Goal: Information Seeking & Learning: Learn about a topic

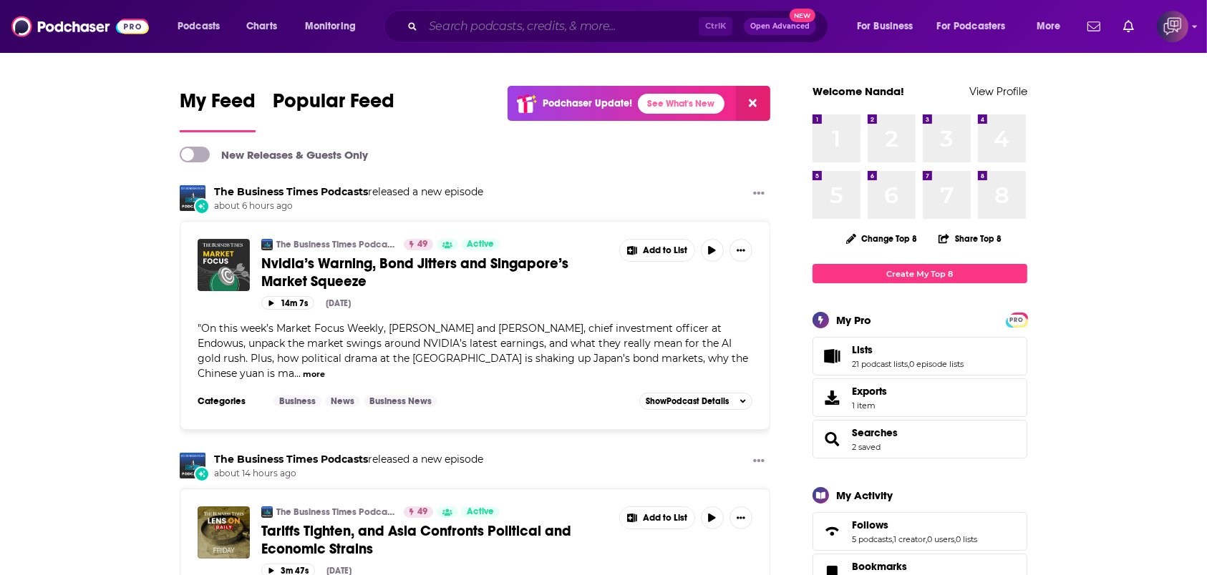
click at [510, 24] on input "Search podcasts, credits, & more..." at bounding box center [561, 26] width 276 height 23
paste input "The Cashflow Chronicles"
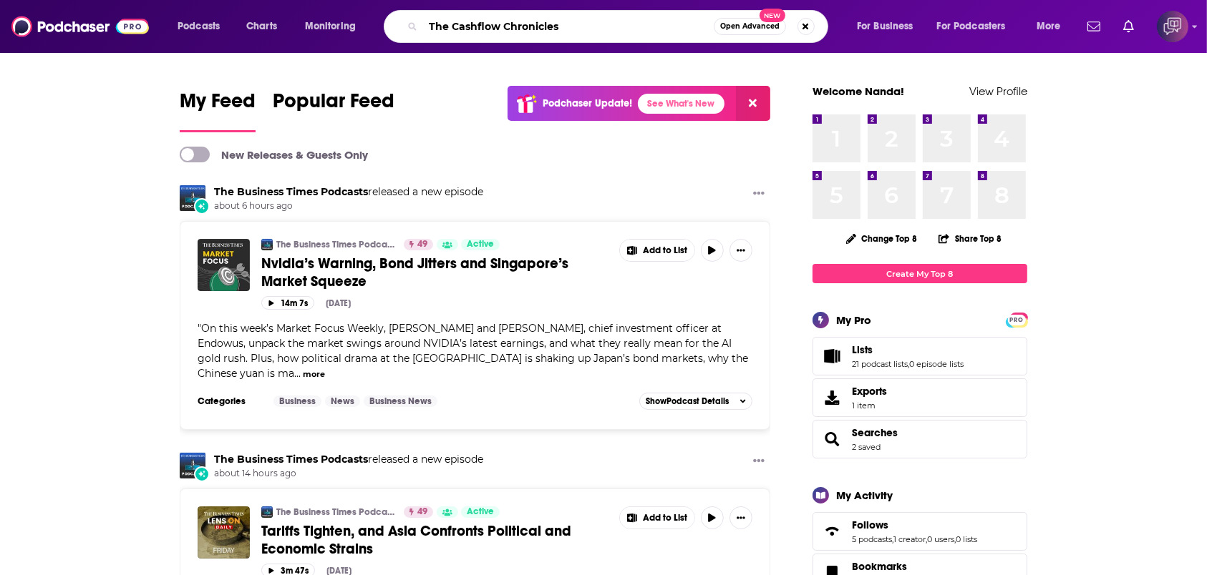
type input "The Cashflow Chronicles"
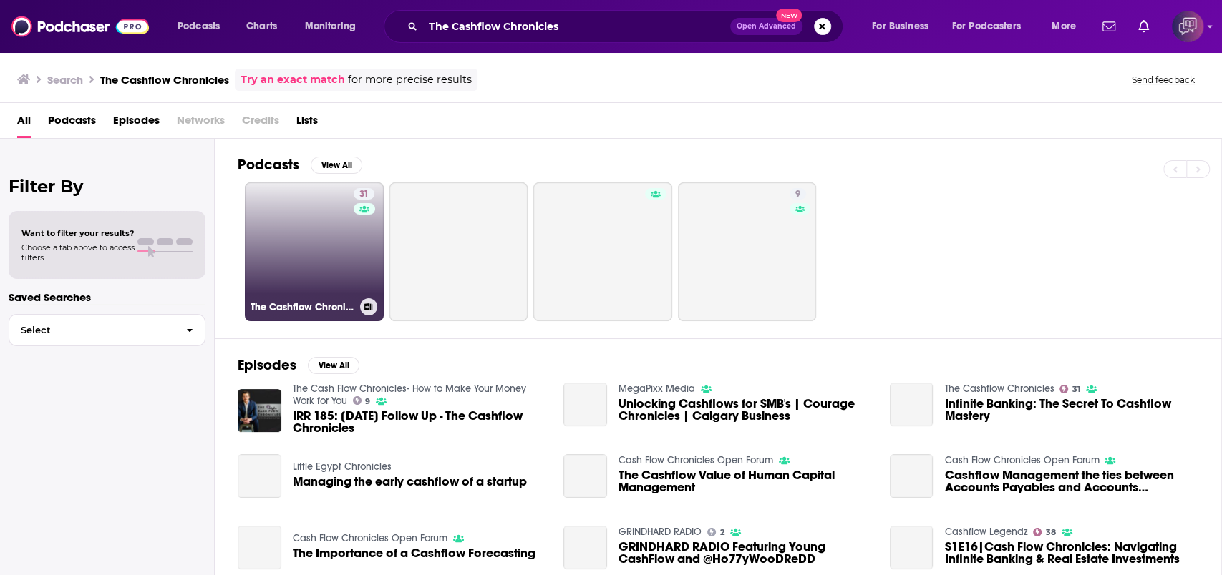
click at [317, 268] on link "31 The Cashflow Chronicles" at bounding box center [314, 251] width 139 height 139
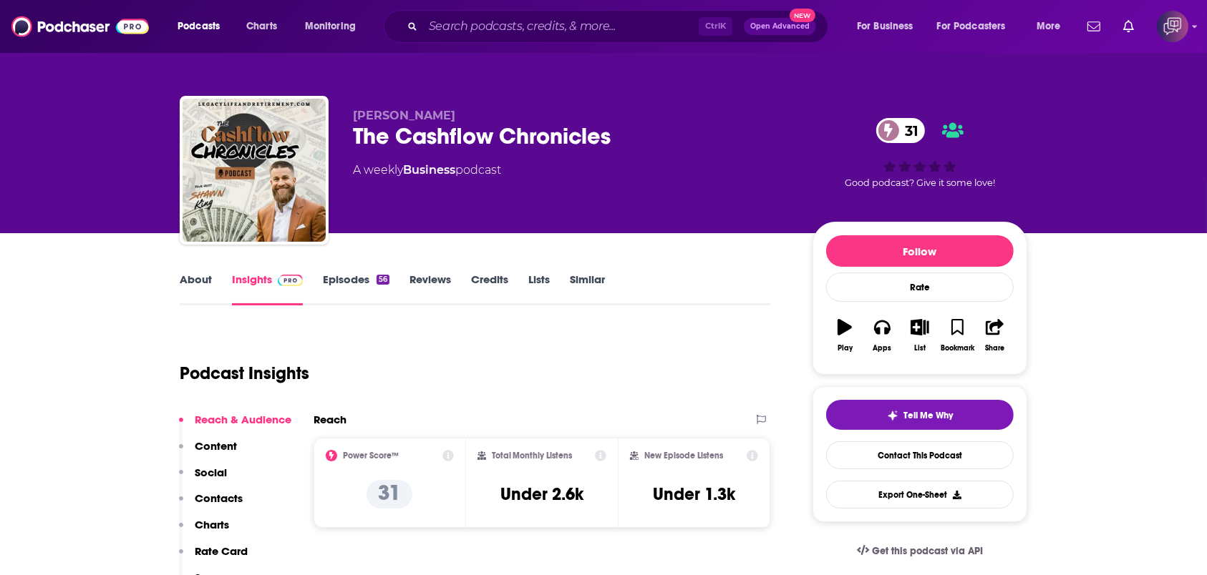
scroll to position [381, 0]
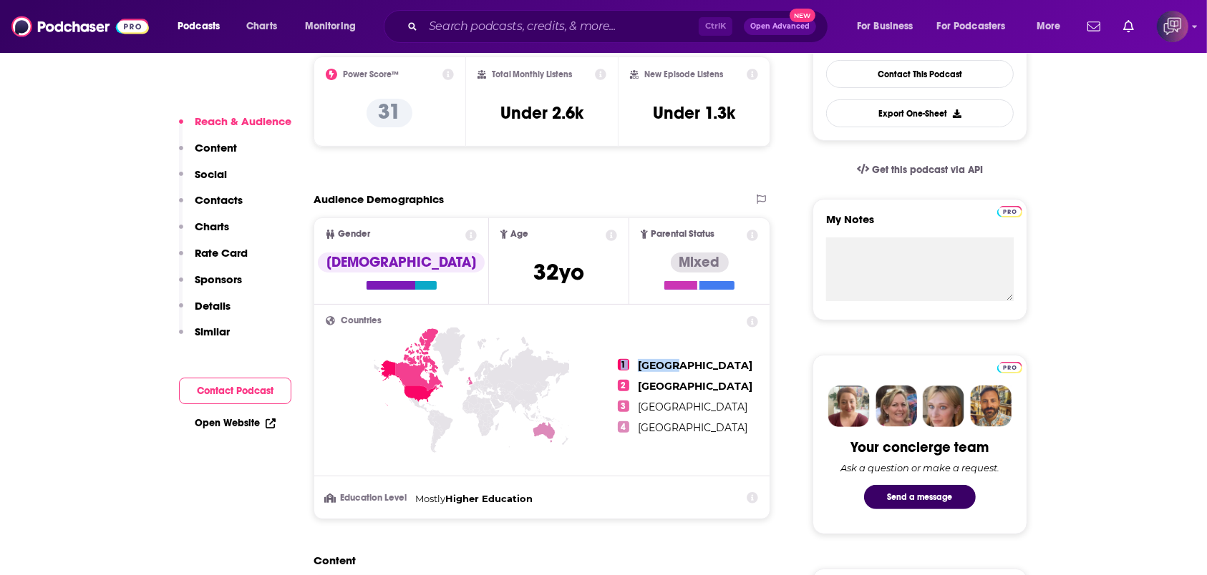
drag, startPoint x: 488, startPoint y: 343, endPoint x: 670, endPoint y: 370, distance: 183.8
click at [670, 370] on div "Countries 1 [GEOGRAPHIC_DATA] 2 [GEOGRAPHIC_DATA] 3 [GEOGRAPHIC_DATA] 4 [GEOGRA…" at bounding box center [542, 396] width 432 height 160
click at [623, 364] on span "1" at bounding box center [623, 364] width 11 height 11
drag, startPoint x: 612, startPoint y: 366, endPoint x: 696, endPoint y: 433, distance: 107.0
click at [697, 442] on div "1 [GEOGRAPHIC_DATA] 2 [GEOGRAPHIC_DATA] 3 [GEOGRAPHIC_DATA] 4 [GEOGRAPHIC_DATA]" at bounding box center [542, 396] width 432 height 160
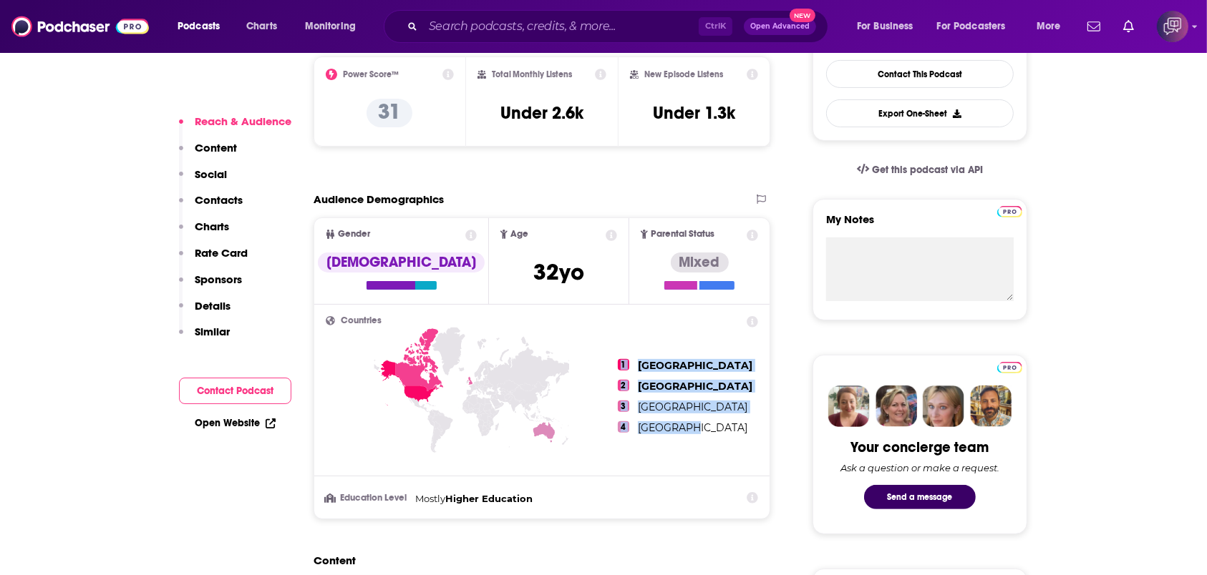
drag, startPoint x: 698, startPoint y: 429, endPoint x: 622, endPoint y: 363, distance: 100.4
click at [622, 363] on ul "1 [GEOGRAPHIC_DATA] 2 [GEOGRAPHIC_DATA] 3 [GEOGRAPHIC_DATA] 4 [GEOGRAPHIC_DATA]" at bounding box center [688, 396] width 140 height 160
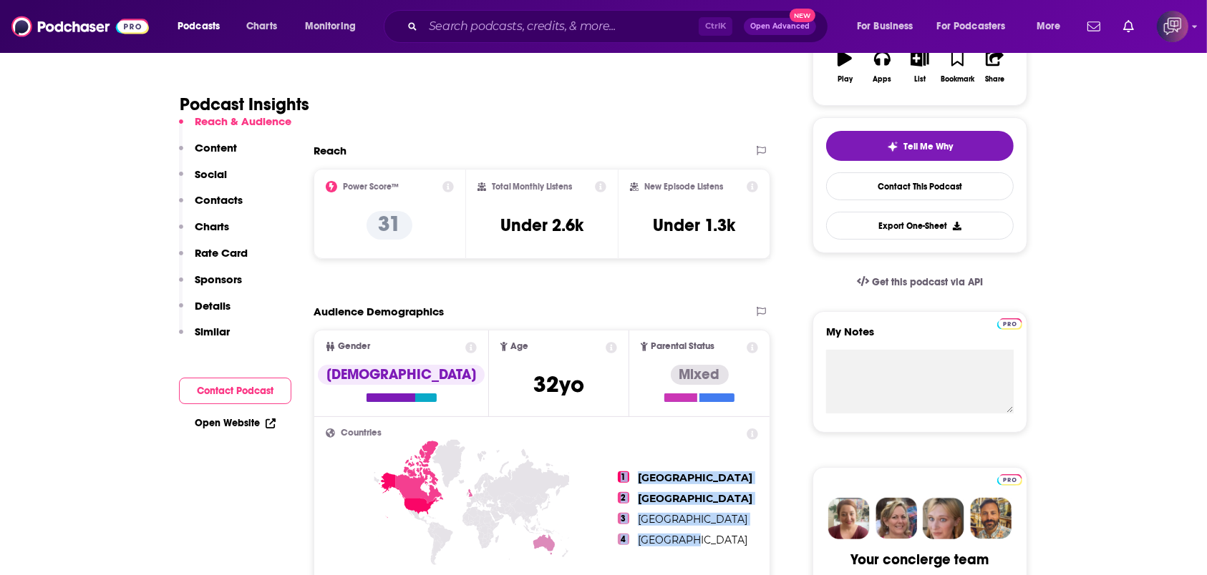
scroll to position [286, 0]
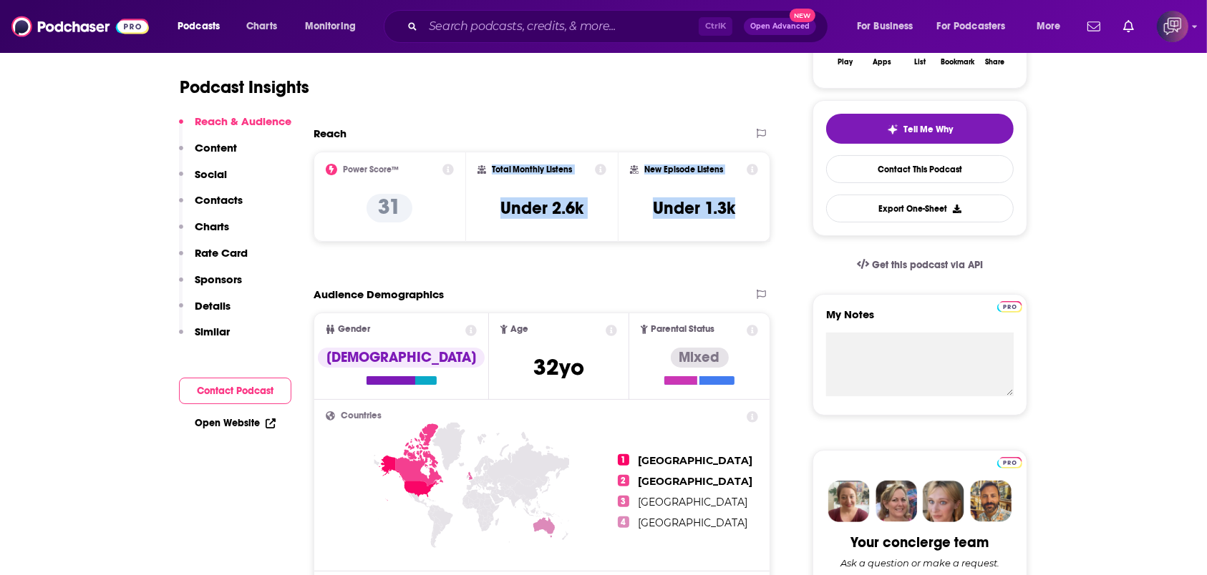
drag, startPoint x: 486, startPoint y: 169, endPoint x: 631, endPoint y: 7, distance: 217.4
click at [762, 213] on div "Power Score™ 31 Total Monthly Listens Under 2.6k New Episode Listens Under 1.3k" at bounding box center [541, 197] width 457 height 90
copy div "Total Monthly Listens Under 2.6k New Episode Listens Under 1.3k"
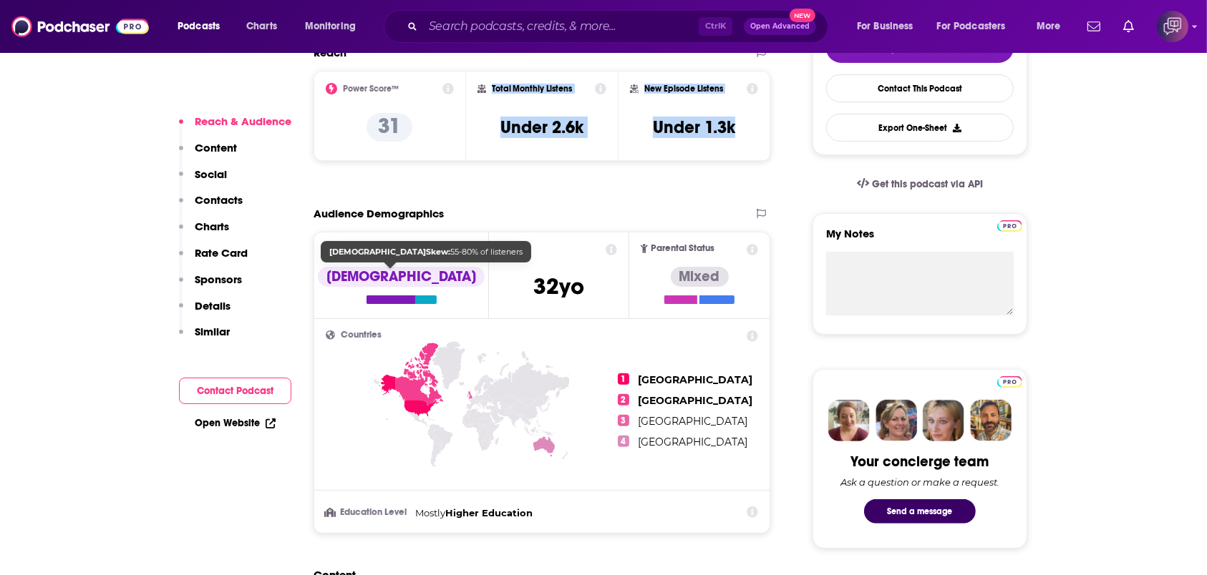
scroll to position [477, 0]
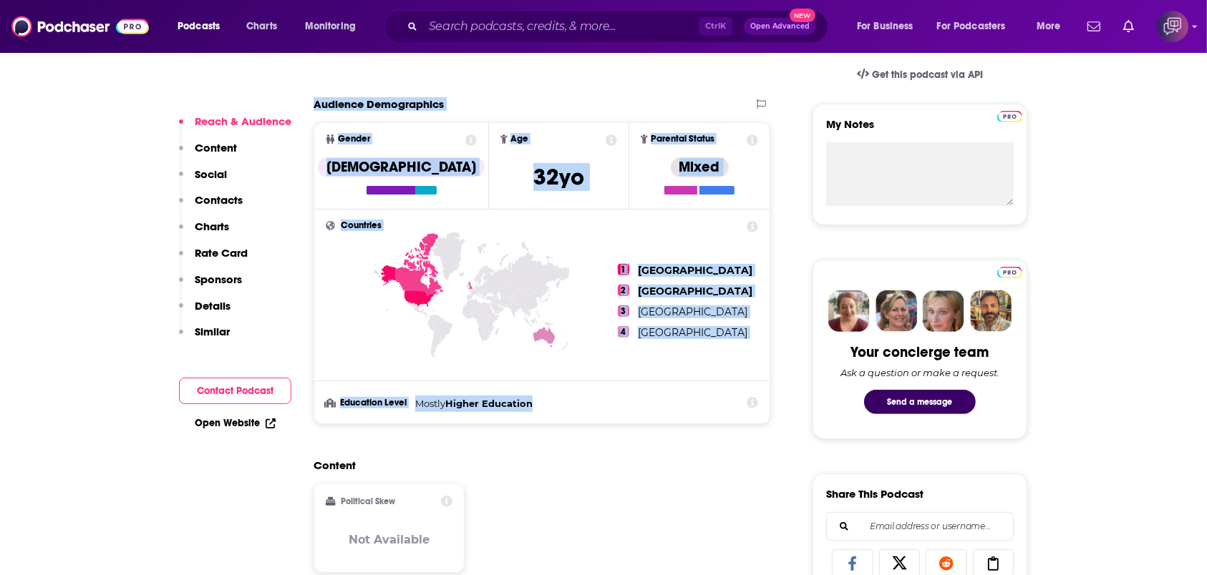
drag, startPoint x: 316, startPoint y: 102, endPoint x: 704, endPoint y: 415, distance: 499.3
copy section "Audience Demographics Gender [DEMOGRAPHIC_DATA] Age [DEMOGRAPHIC_DATA] yo Paren…"
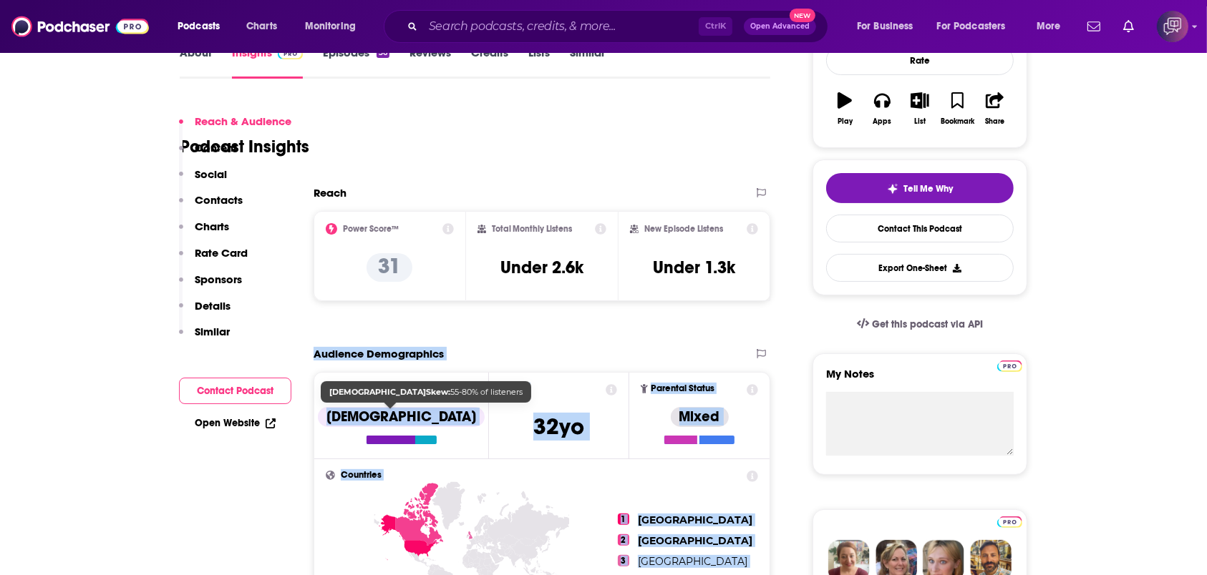
scroll to position [95, 0]
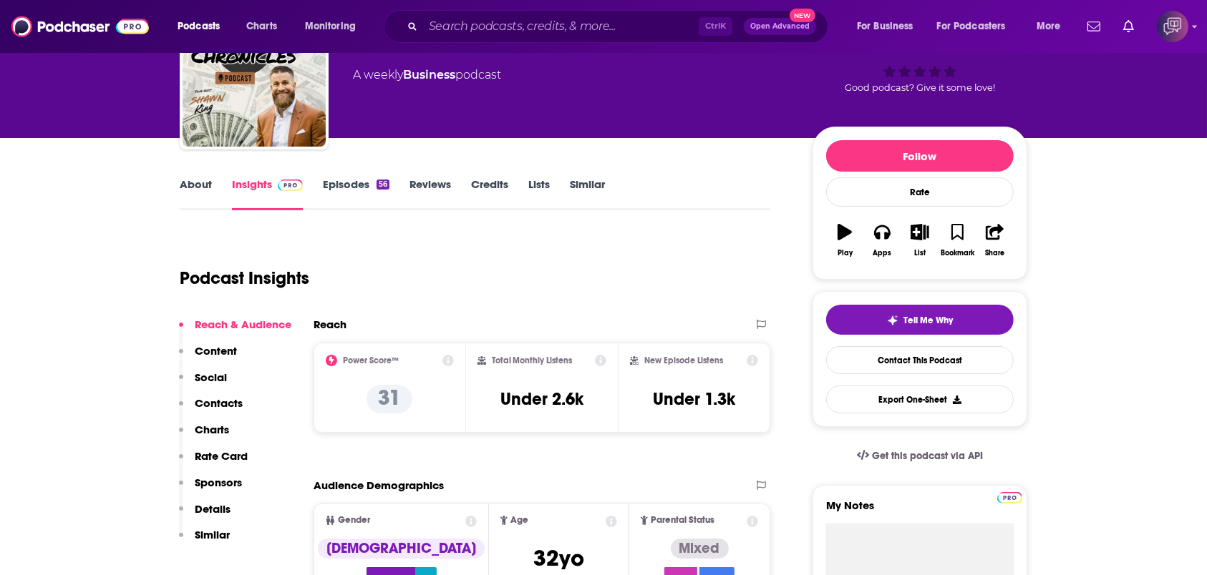
click at [532, 329] on div "Reach" at bounding box center [526, 325] width 427 height 14
drag, startPoint x: 550, startPoint y: 397, endPoint x: 578, endPoint y: 380, distance: 33.4
click at [607, 404] on div "Total Monthly Listens Under 2.6k" at bounding box center [542, 388] width 152 height 90
copy h3 "2.6k"
drag, startPoint x: 703, startPoint y: 394, endPoint x: 751, endPoint y: 398, distance: 48.1
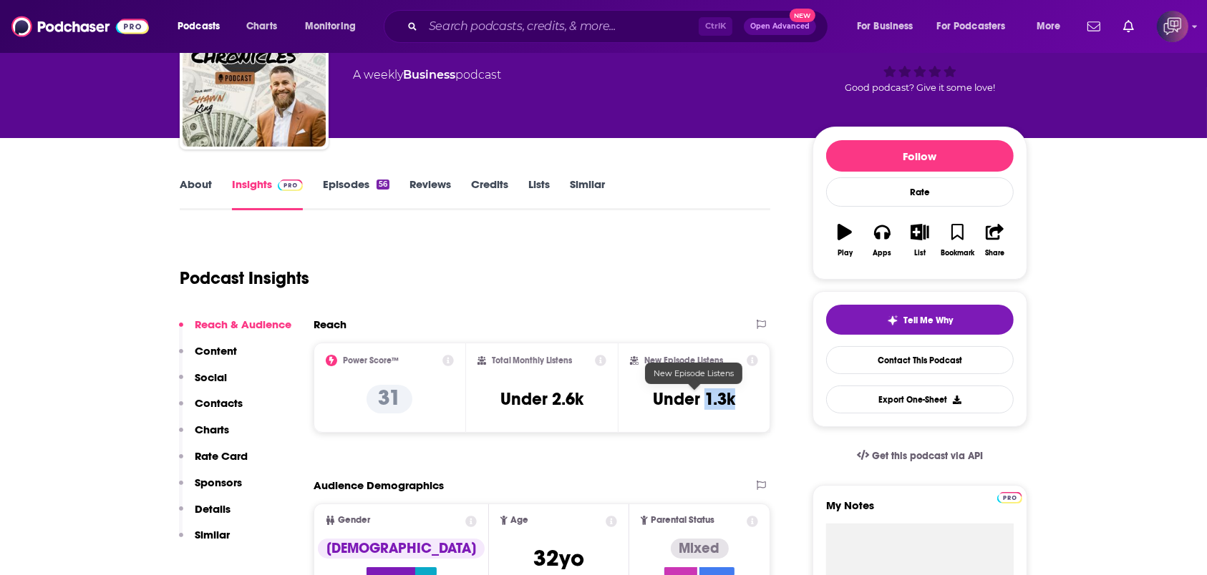
click at [751, 398] on div "New Episode Listens Under 1.3k" at bounding box center [694, 388] width 128 height 66
copy h3 "1.3k"
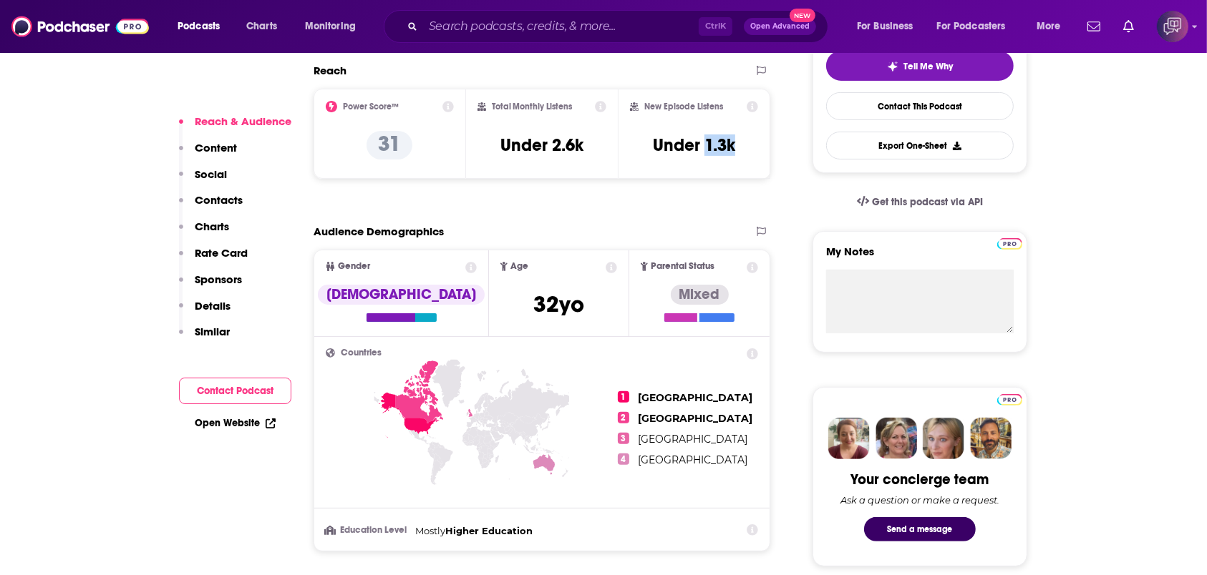
scroll to position [381, 0]
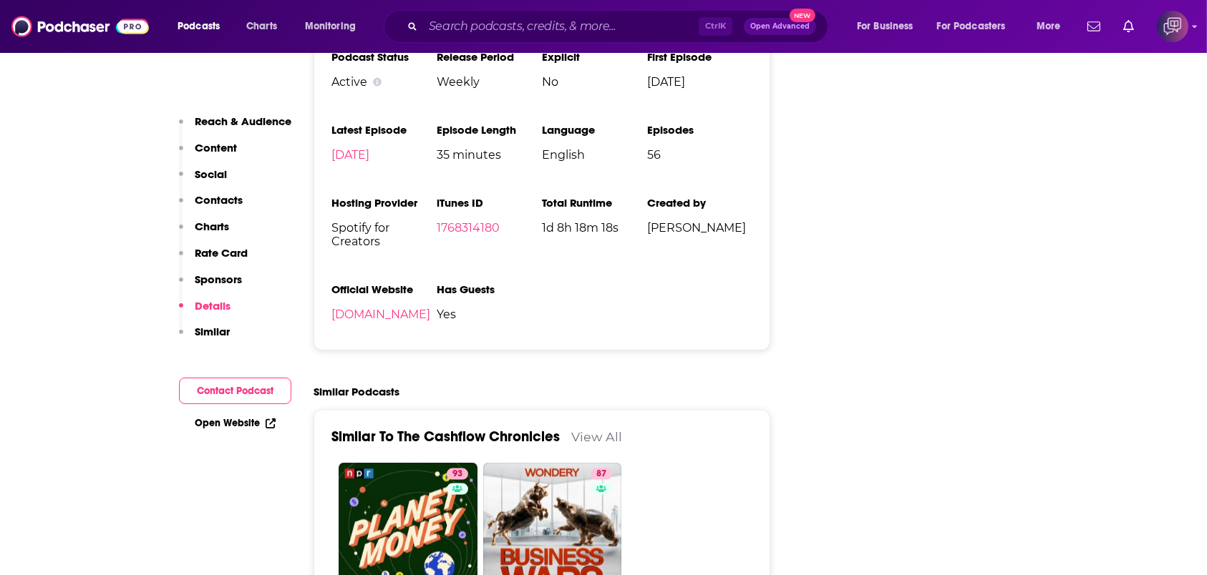
scroll to position [2099, 0]
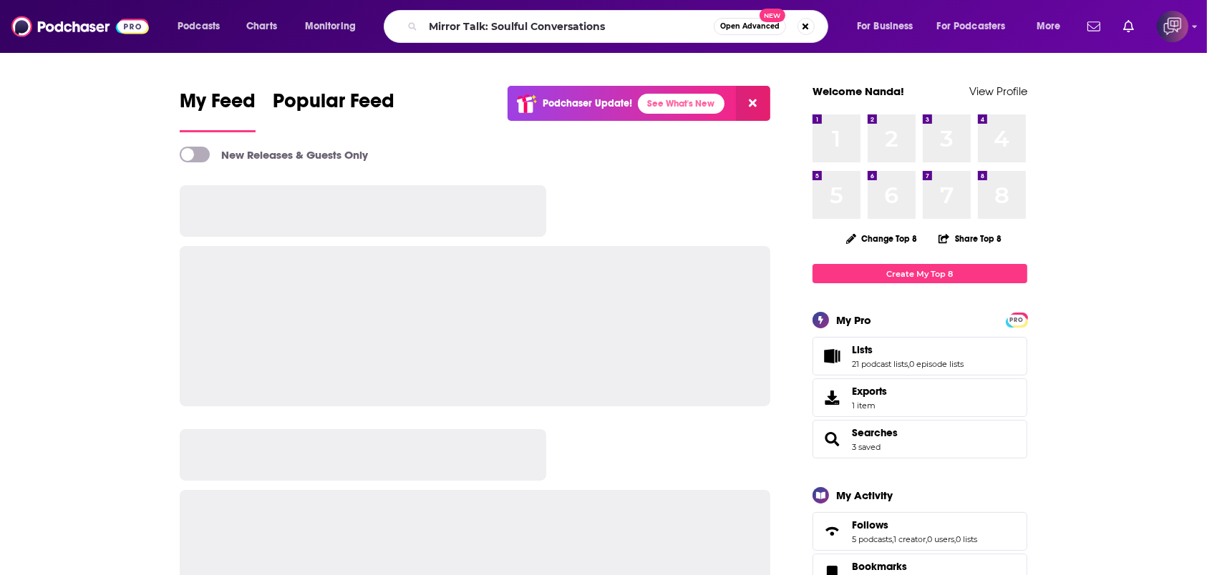
type input "Mirror Talk: Soulful Conversations"
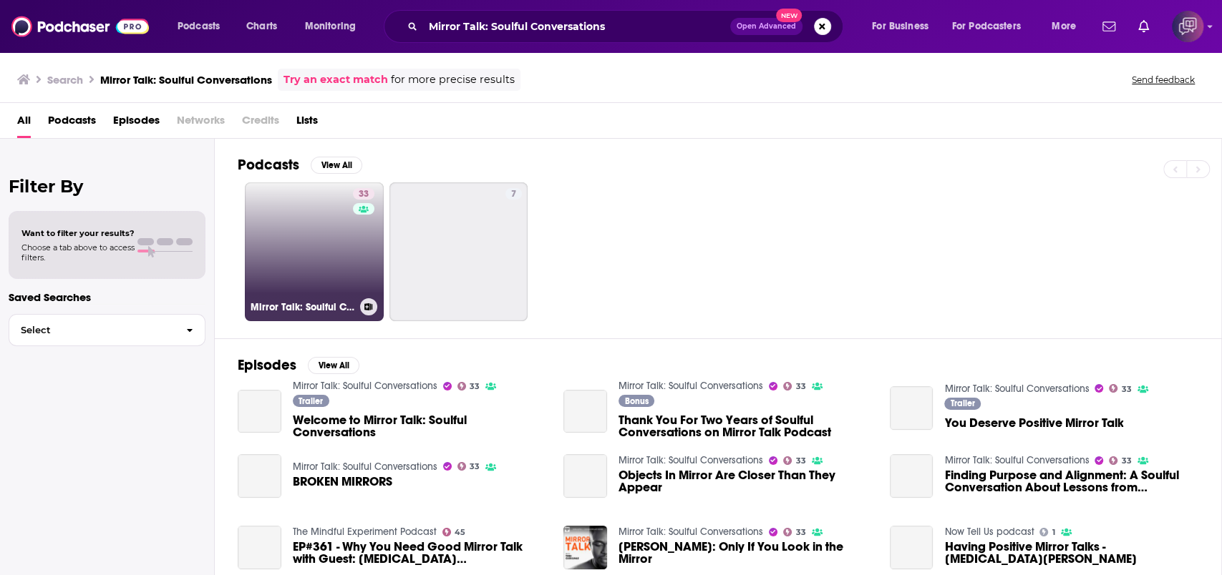
click at [311, 261] on link "33 Mirror Talk: Soulful Conversations" at bounding box center [314, 251] width 139 height 139
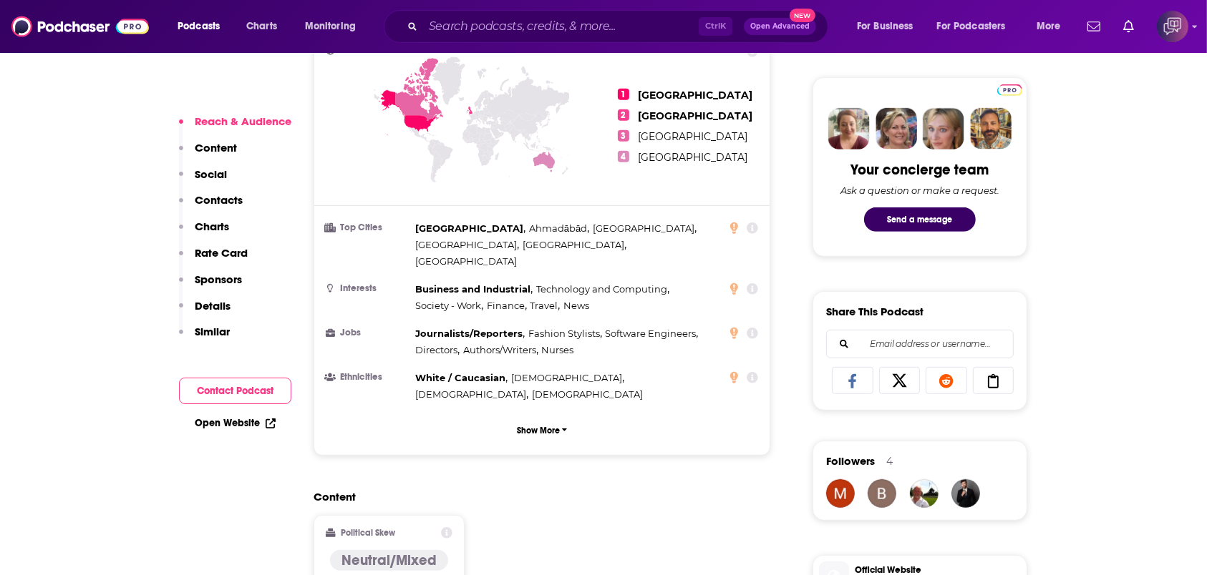
scroll to position [668, 0]
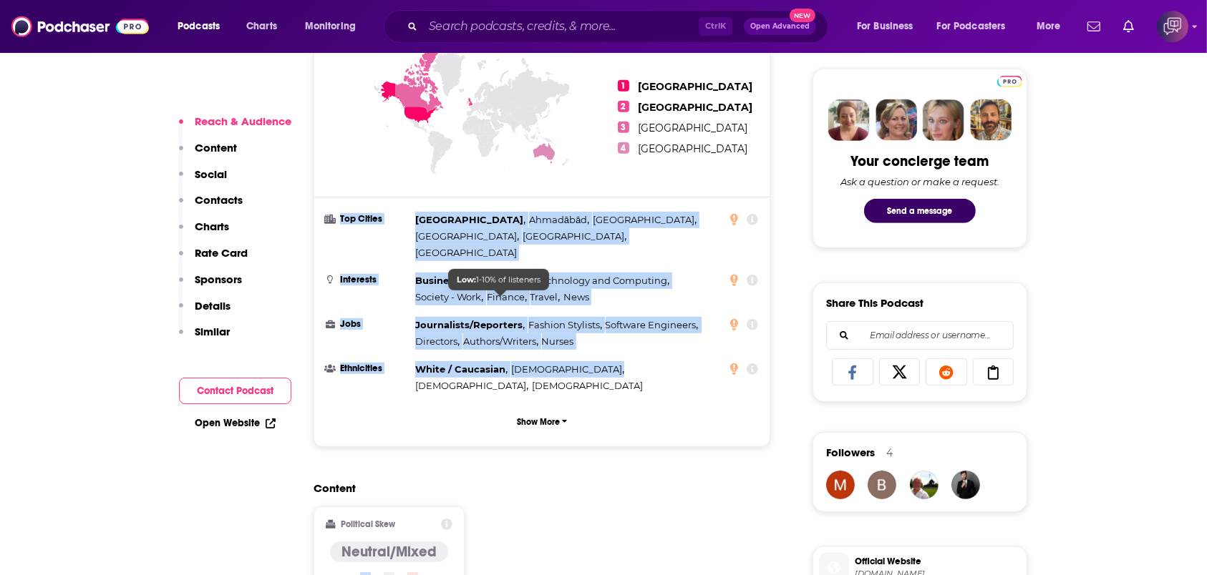
drag, startPoint x: 317, startPoint y: 203, endPoint x: 544, endPoint y: 333, distance: 261.6
click at [544, 333] on div "Countries 1 United States 2 United Kingdom 3 Canada 4 Australia Top Cities Lond…" at bounding box center [541, 236] width 455 height 421
click at [542, 417] on p "Show More" at bounding box center [538, 422] width 43 height 10
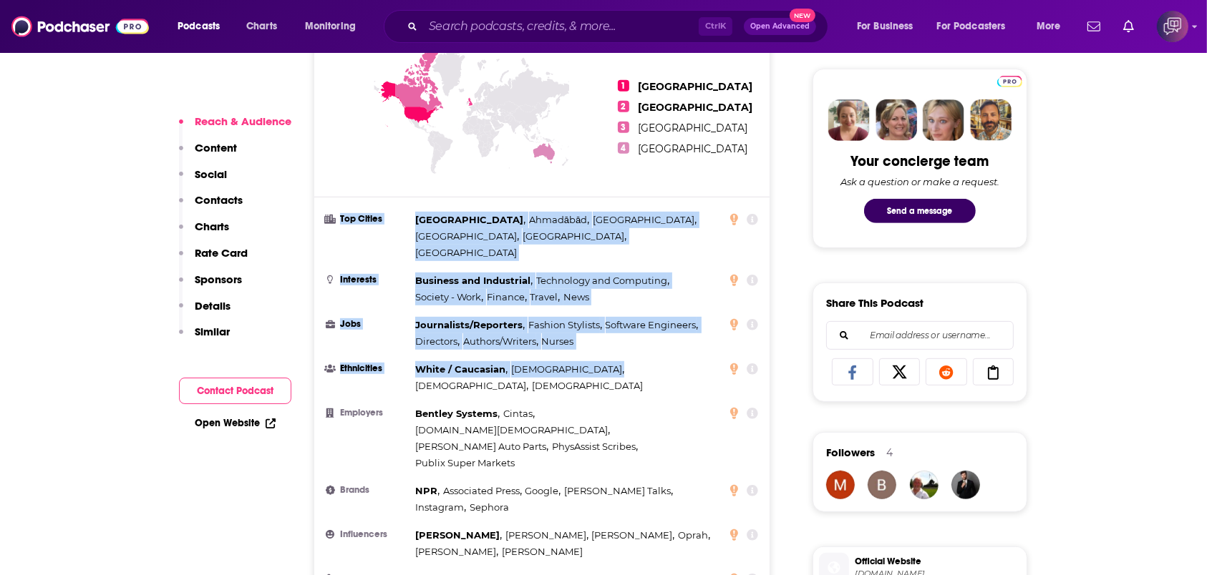
click at [320, 200] on div "Countries 1 United States 2 United Kingdom 3 Canada 4 Australia Top Cities Lond…" at bounding box center [541, 347] width 455 height 643
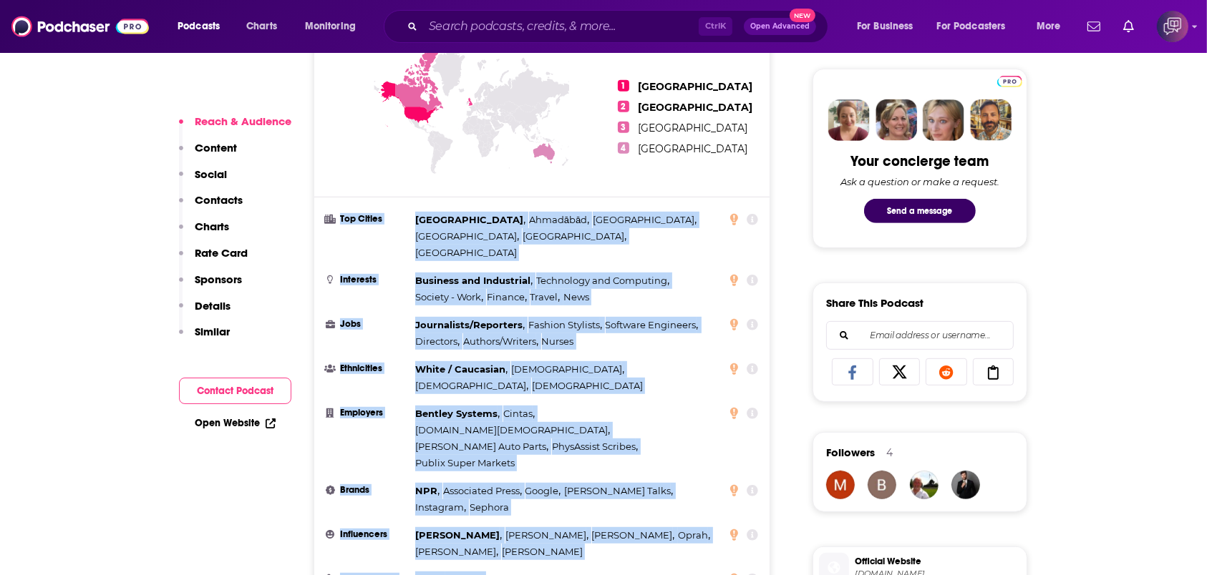
drag, startPoint x: 315, startPoint y: 205, endPoint x: 733, endPoint y: 482, distance: 501.0
click at [761, 501] on div "Countries 1 United States 2 United Kingdom 3 Canada 4 Australia Top Cities Lond…" at bounding box center [541, 347] width 455 height 643
copy ul "Top Cities London , Ahmadābād , Toronto , Delhi , Bangalore , Lahore Interests …"
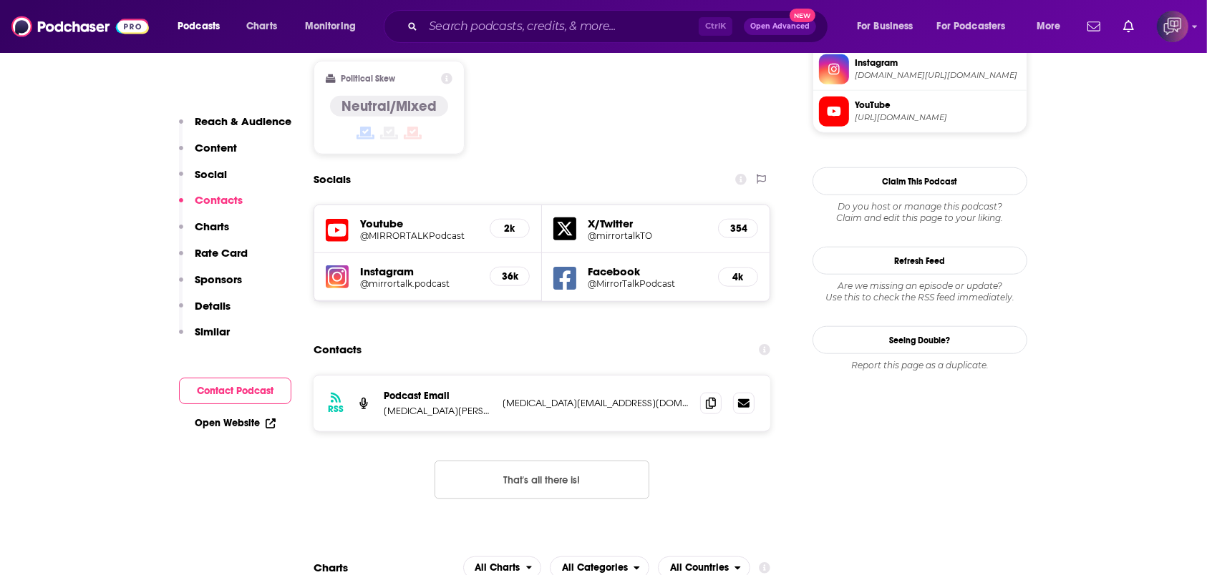
scroll to position [1240, 0]
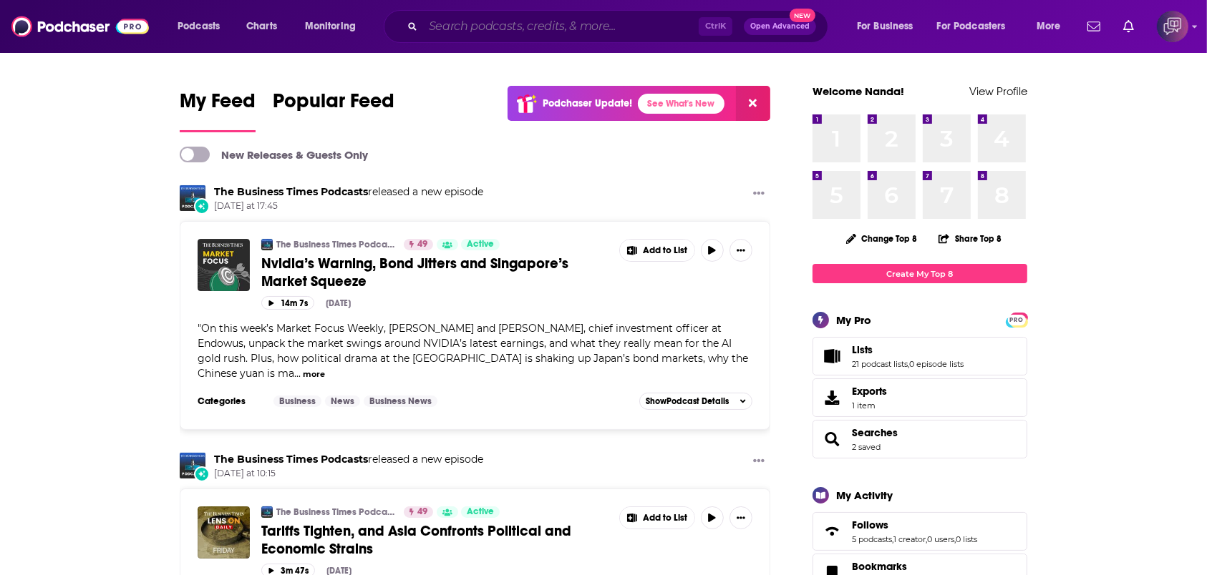
click at [627, 28] on input "Search podcasts, credits, & more..." at bounding box center [561, 26] width 276 height 23
paste input "Mirror Talk: Soulful Conversations"
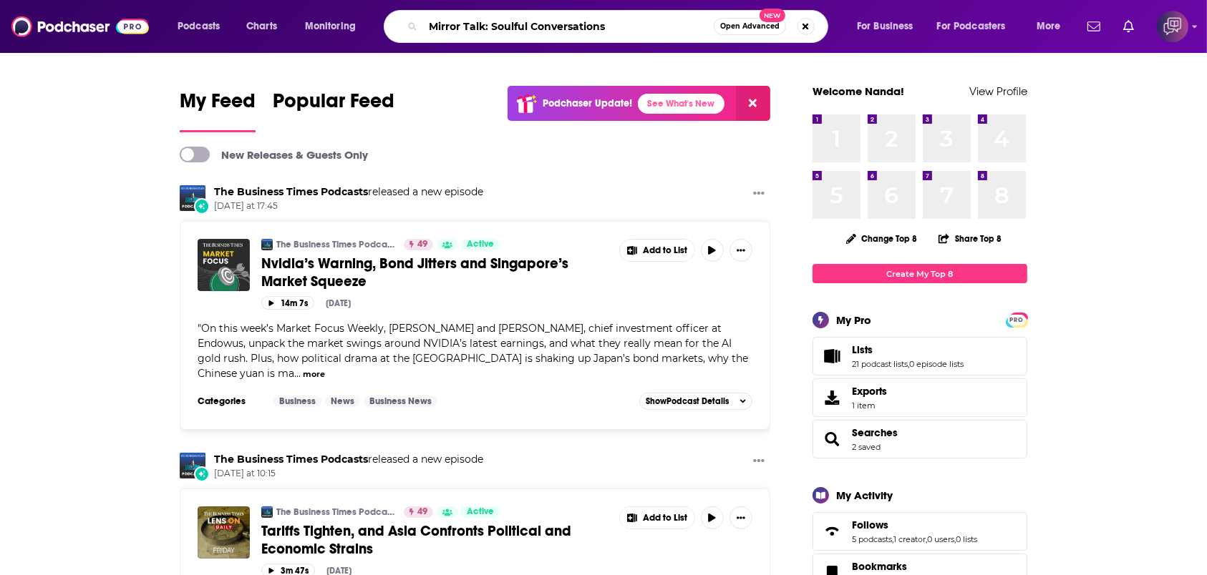
type input "Mirror Talk: Soulful Conversations"
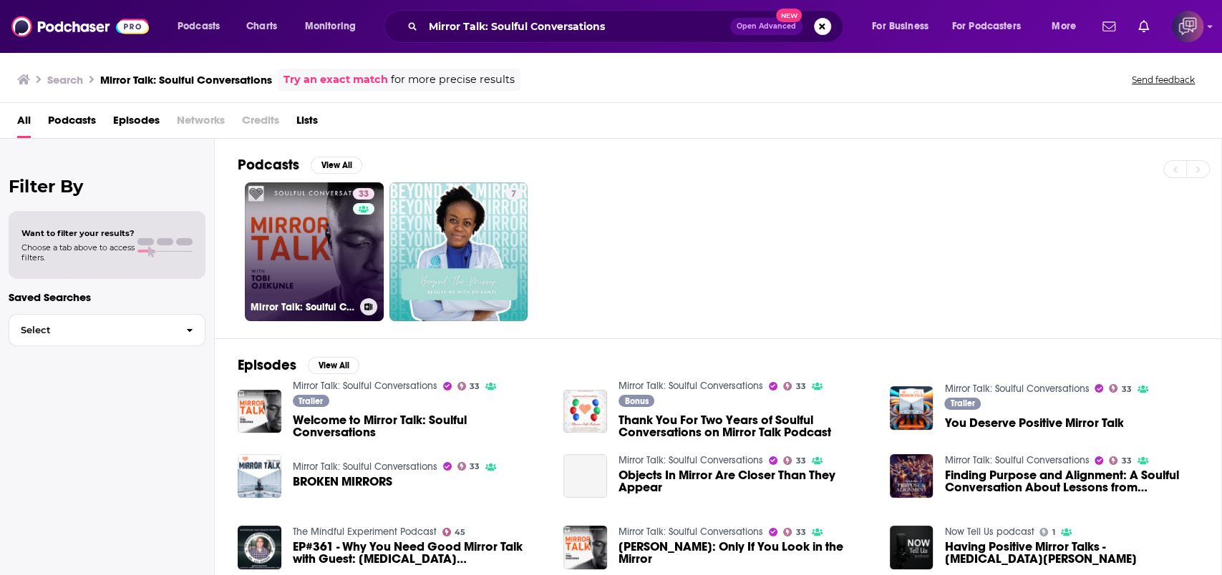
click at [271, 251] on link "33 Mirror Talk: Soulful Conversations" at bounding box center [314, 251] width 139 height 139
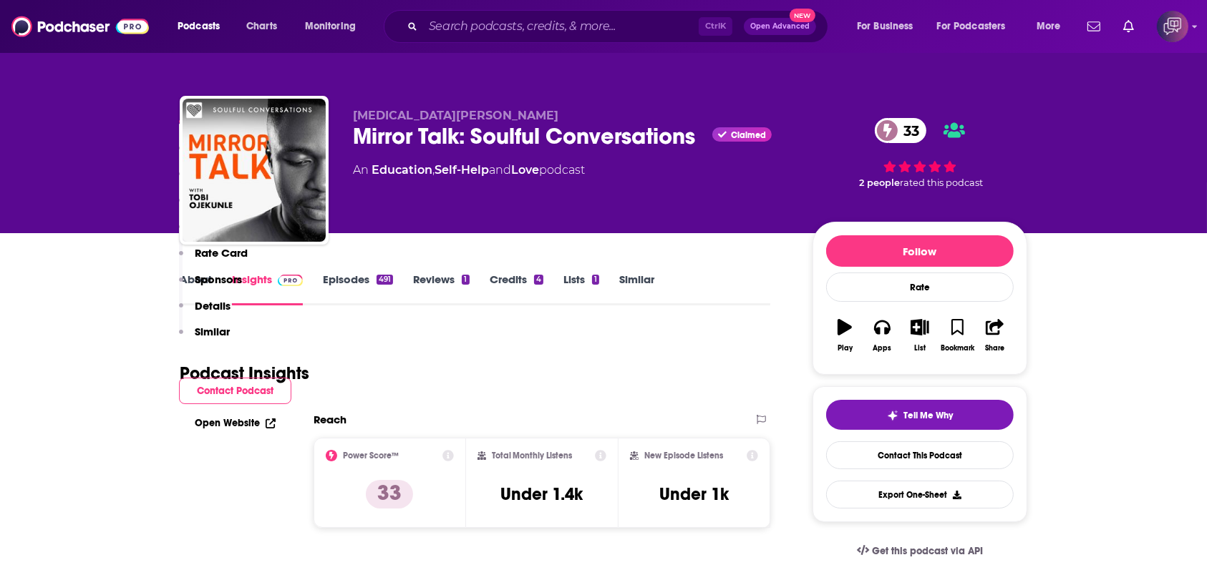
scroll to position [286, 0]
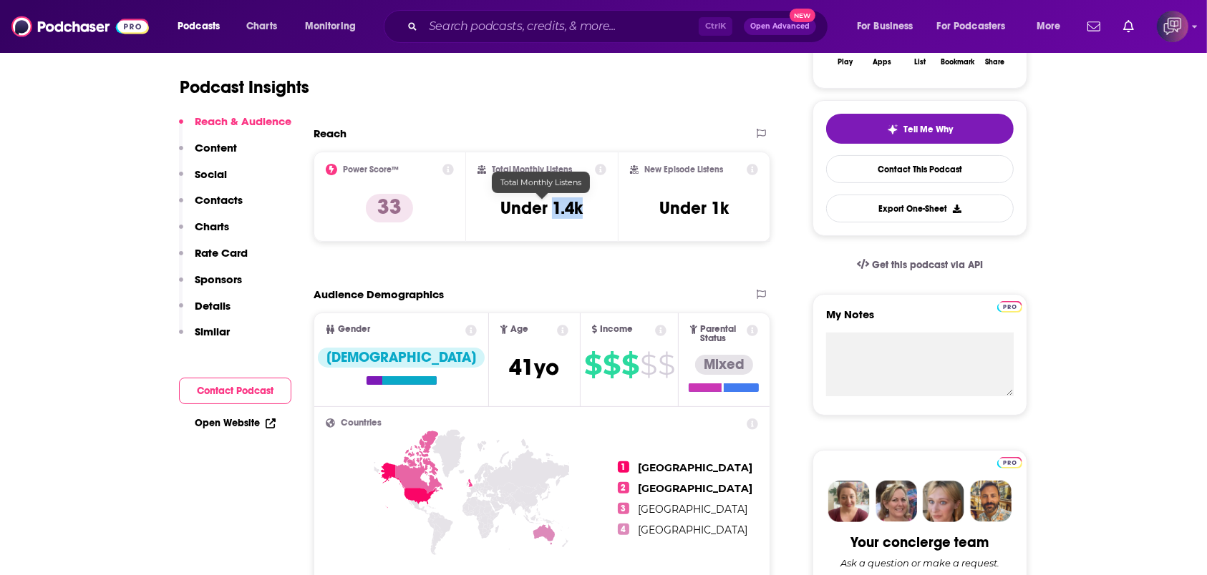
drag, startPoint x: 552, startPoint y: 205, endPoint x: 587, endPoint y: 213, distance: 35.1
click at [587, 213] on div "Total Monthly Listens Under 1.4k" at bounding box center [542, 197] width 130 height 66
copy h3 "1.4k"
drag, startPoint x: 713, startPoint y: 204, endPoint x: 676, endPoint y: 168, distance: 51.6
click at [736, 205] on div "New Episode Listens Under 1k" at bounding box center [694, 197] width 128 height 66
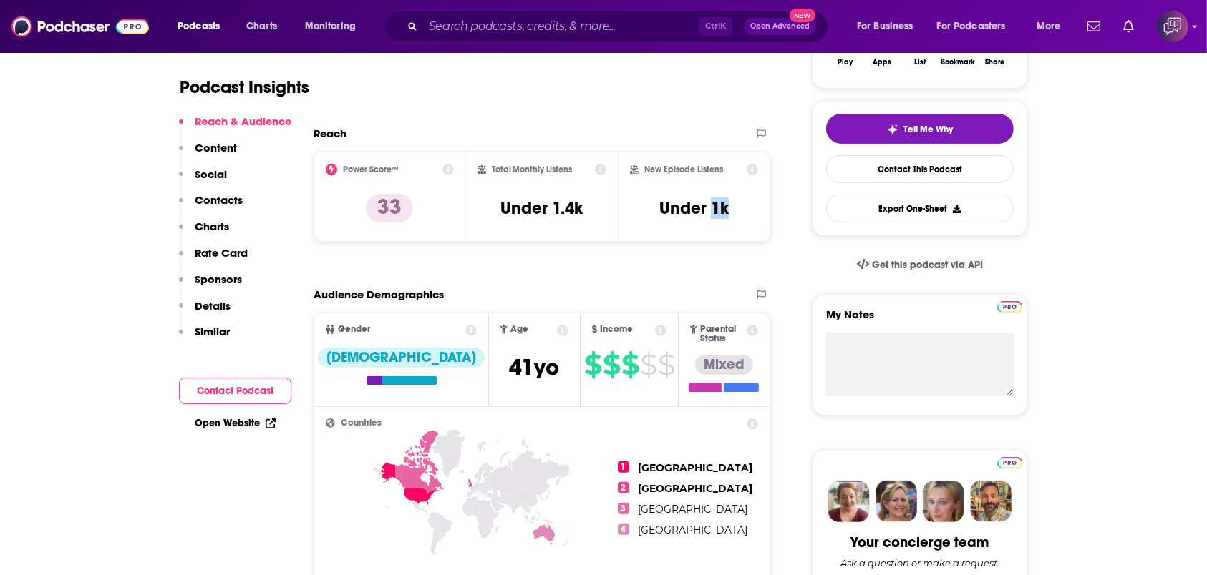
copy h3 "1k"
